Goal: Task Accomplishment & Management: Complete application form

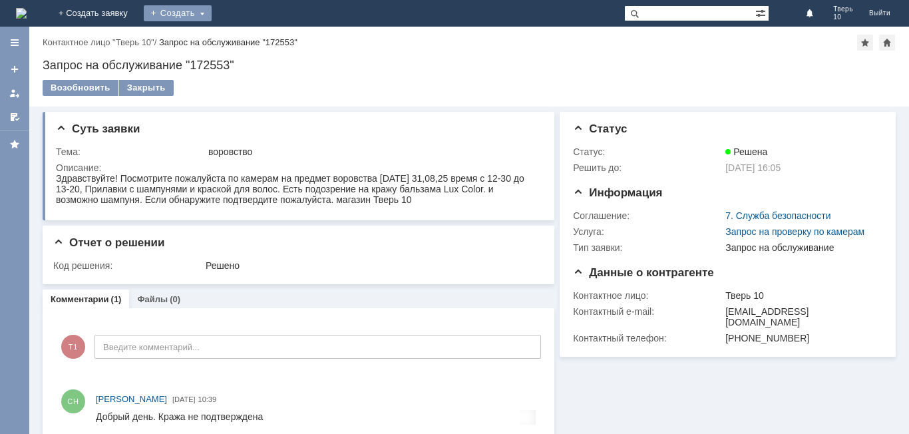
click at [212, 10] on div "Создать" at bounding box center [178, 13] width 68 height 16
click at [247, 37] on link "Заявка" at bounding box center [196, 40] width 101 height 16
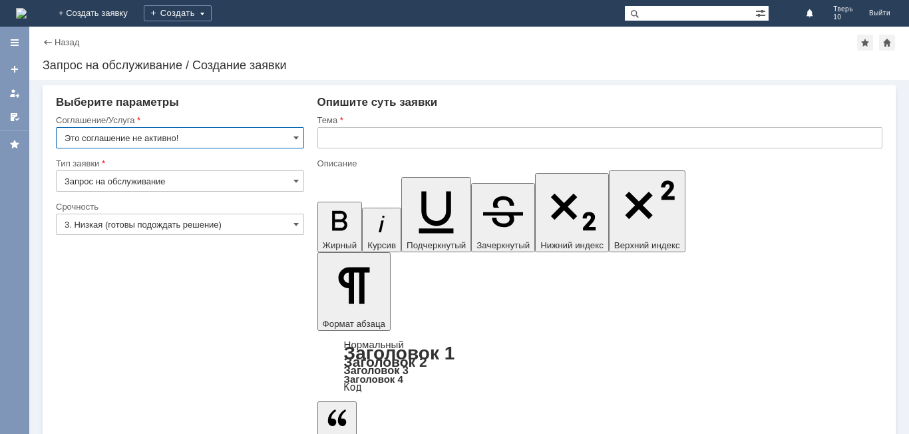
click at [268, 135] on input "Это соглашение не активно!" at bounding box center [180, 137] width 248 height 21
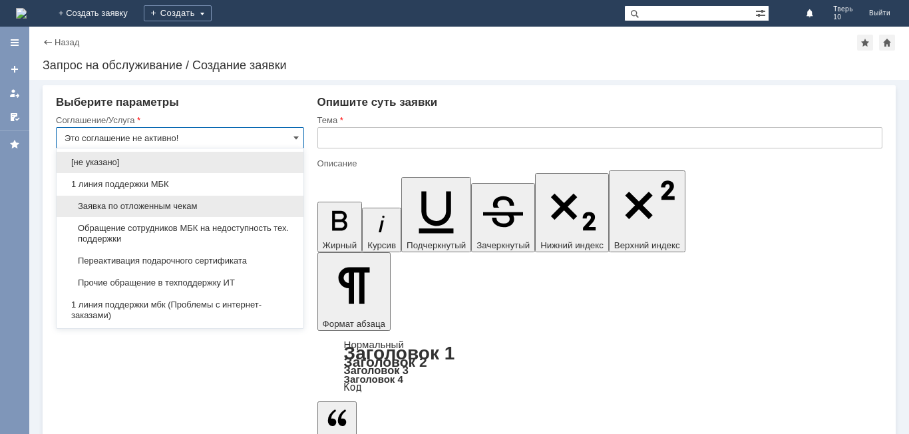
click at [210, 200] on div "Заявка по отложенным чекам" at bounding box center [180, 206] width 247 height 21
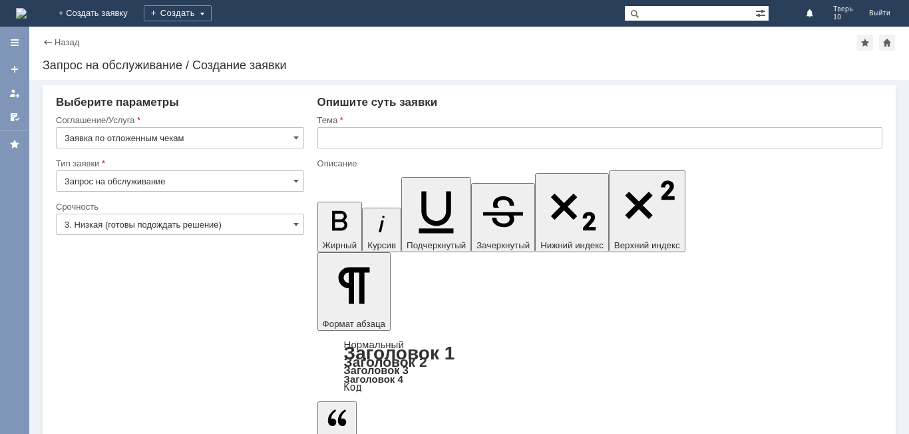
type input "Заявка по отложенным чекам"
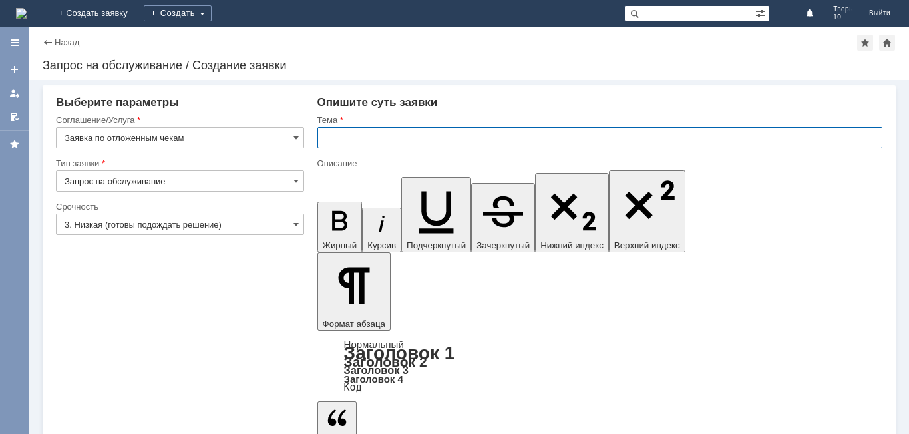
click at [369, 134] on input "text" at bounding box center [599, 137] width 565 height 21
type input "Отложенные чеки"
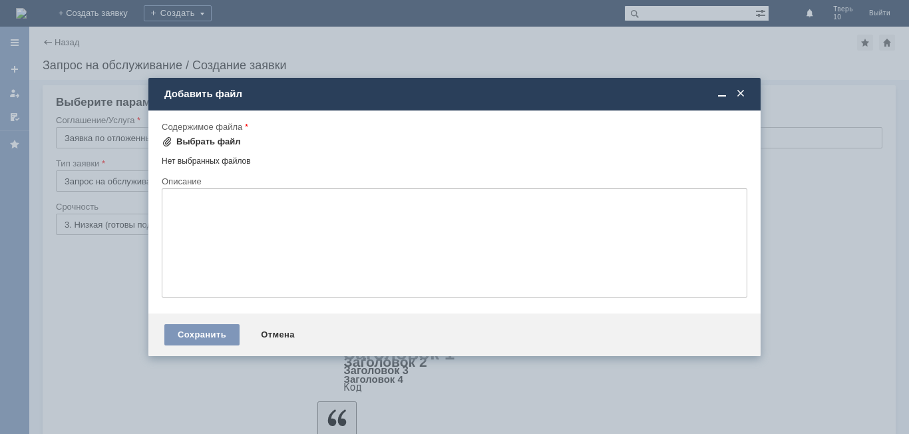
click at [218, 146] on div "Выбрать файл" at bounding box center [208, 141] width 65 height 11
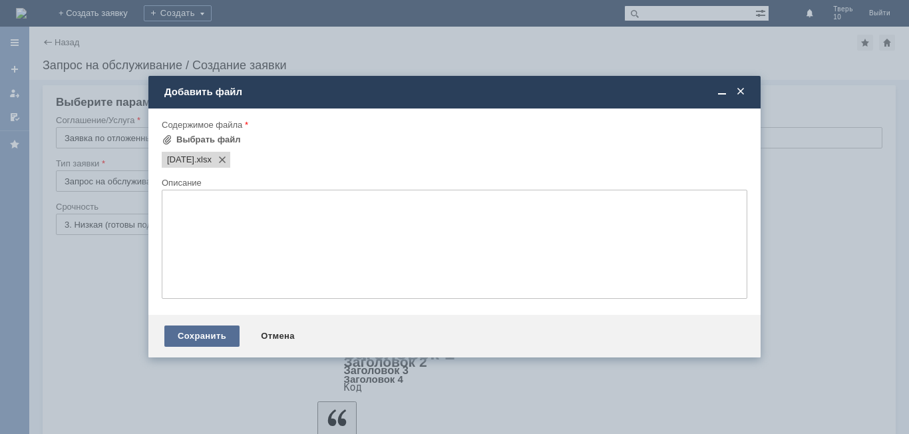
click at [205, 334] on div "Сохранить" at bounding box center [201, 335] width 75 height 21
